Goal: Complete application form

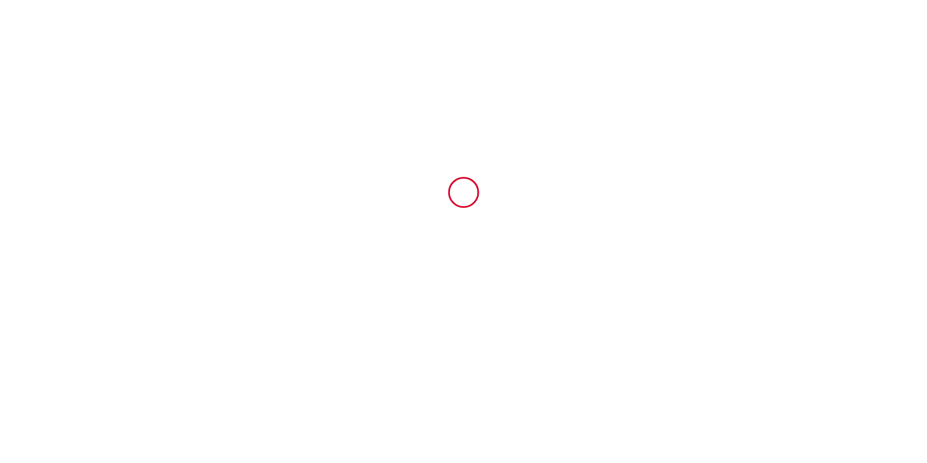
type input "6680545"
type input "Gite 06-La Vigne, avec piscine & jacuzzi-15 pers"
type input "ROUTE DE CREYSSE"
type input "46600"
type input "MARTEL"
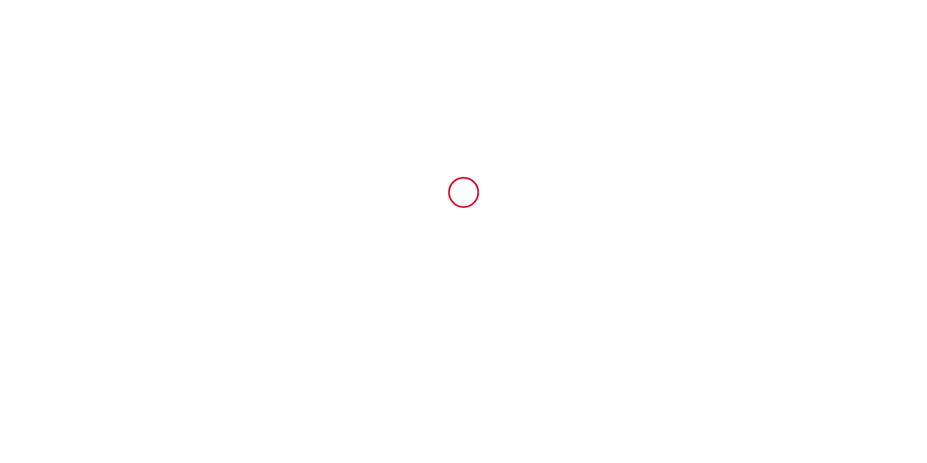
type input "[GEOGRAPHIC_DATA]"
type input "[DATE]"
type input "15"
type input "0"
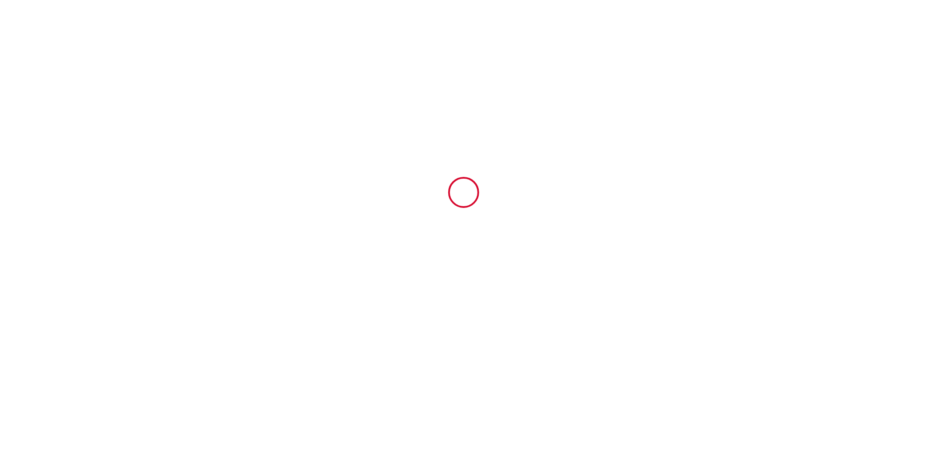
type input "1200"
type input "1373.96"
type input "AGENCE IMMO"
type input "LCD"
type input "ROUTE DE CREYSSE"
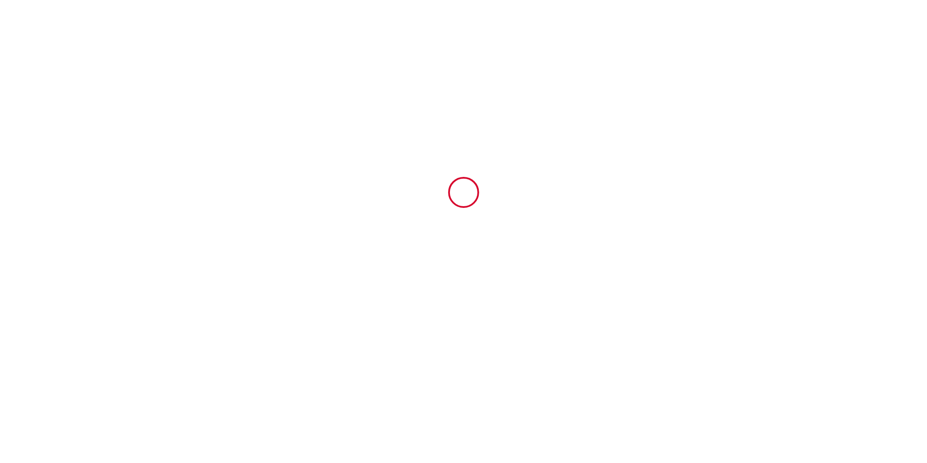
type input "46600"
type input "MARTEL"
type input "[GEOGRAPHIC_DATA]"
type input "[EMAIL_ADDRESS][DOMAIN_NAME]"
type input "[PERSON_NAME]"
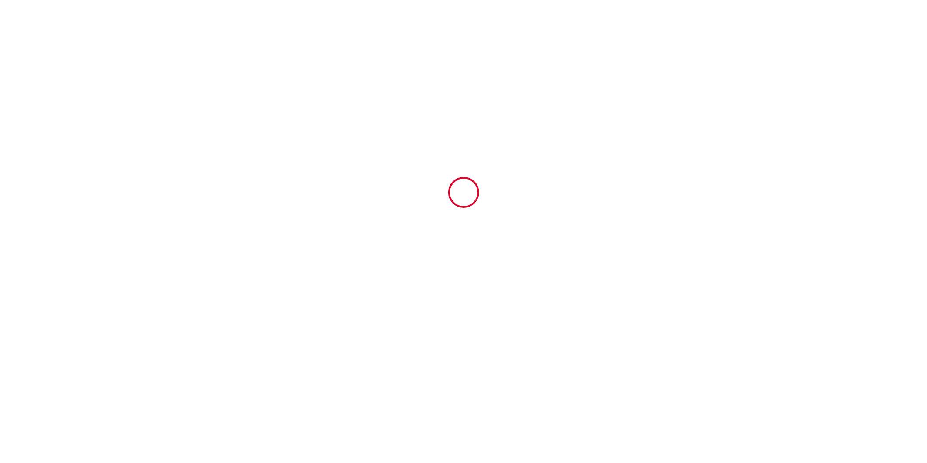
type input "Rolland"
type input "[EMAIL_ADDRESS][DOMAIN_NAME]"
type input "[PHONE_NUMBER]"
select select
